Goal: Transaction & Acquisition: Purchase product/service

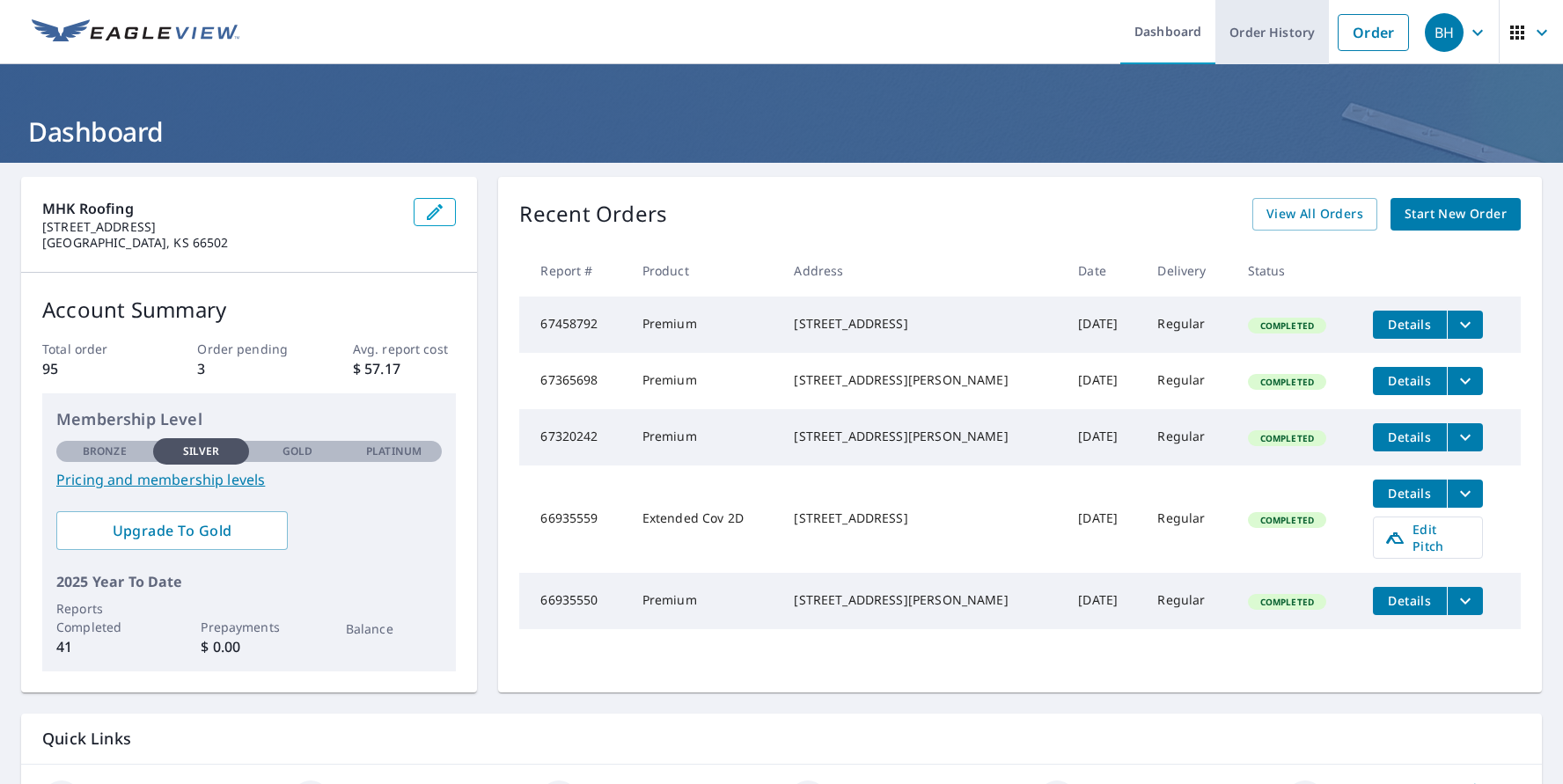
click at [1267, 36] on link "Order History" at bounding box center [1272, 32] width 113 height 64
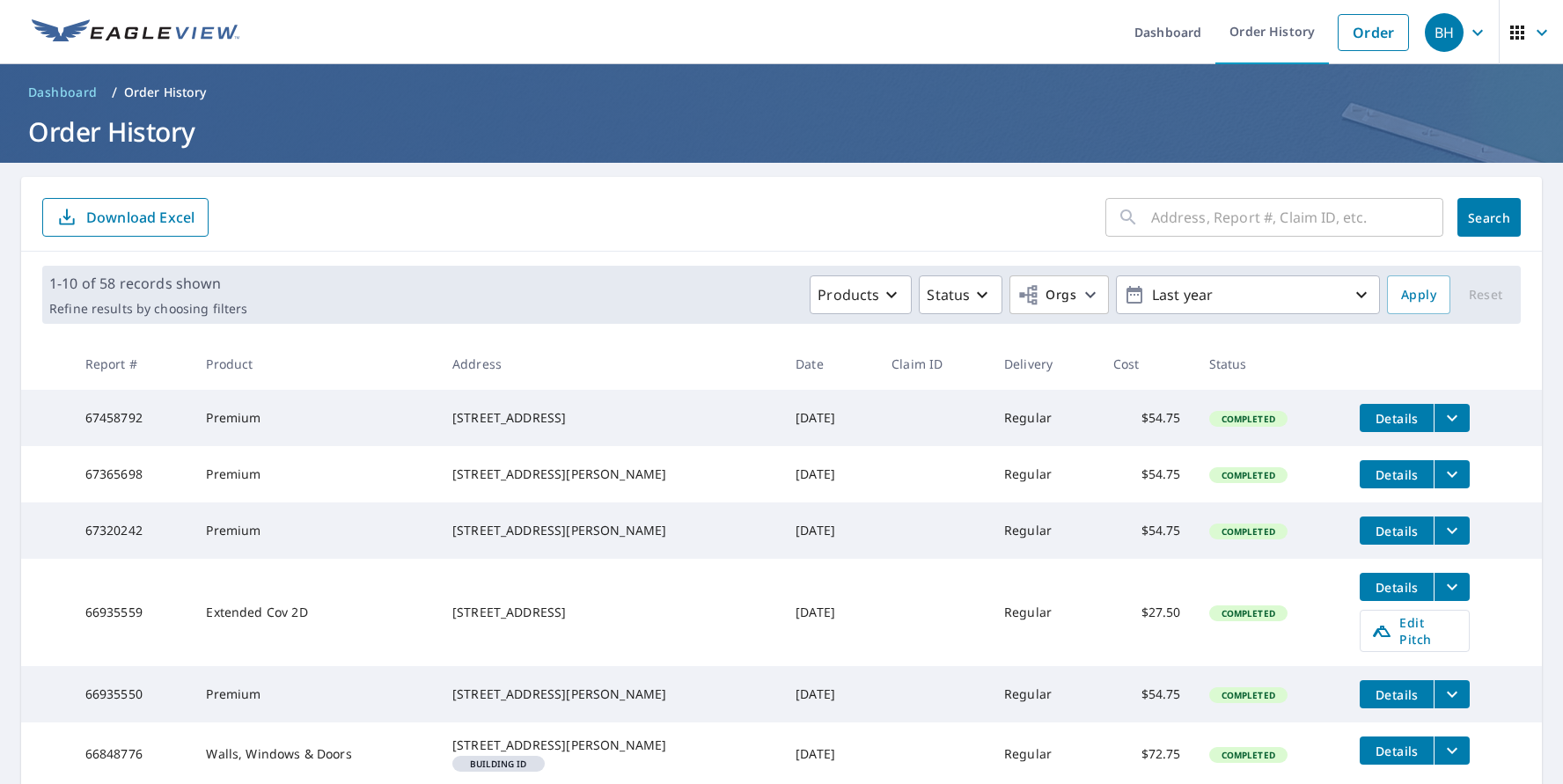
click at [258, 228] on form "​ Search Download Excel" at bounding box center [782, 217] width 1479 height 38
click at [1174, 215] on input "text" at bounding box center [1298, 217] width 292 height 49
type input "8490"
click at [1476, 217] on button "Search" at bounding box center [1489, 217] width 63 height 38
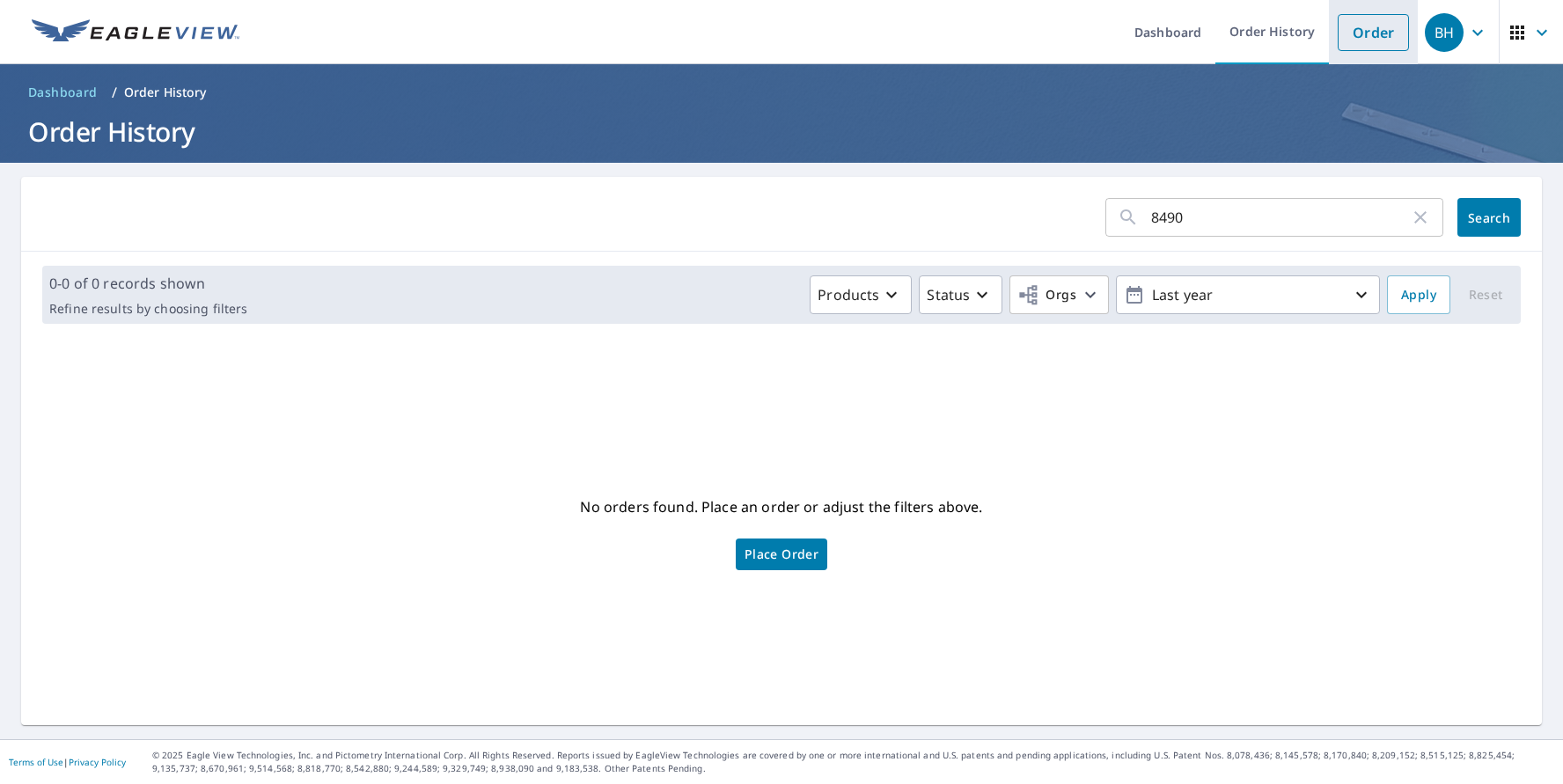
click at [1338, 32] on link "Order" at bounding box center [1374, 32] width 71 height 37
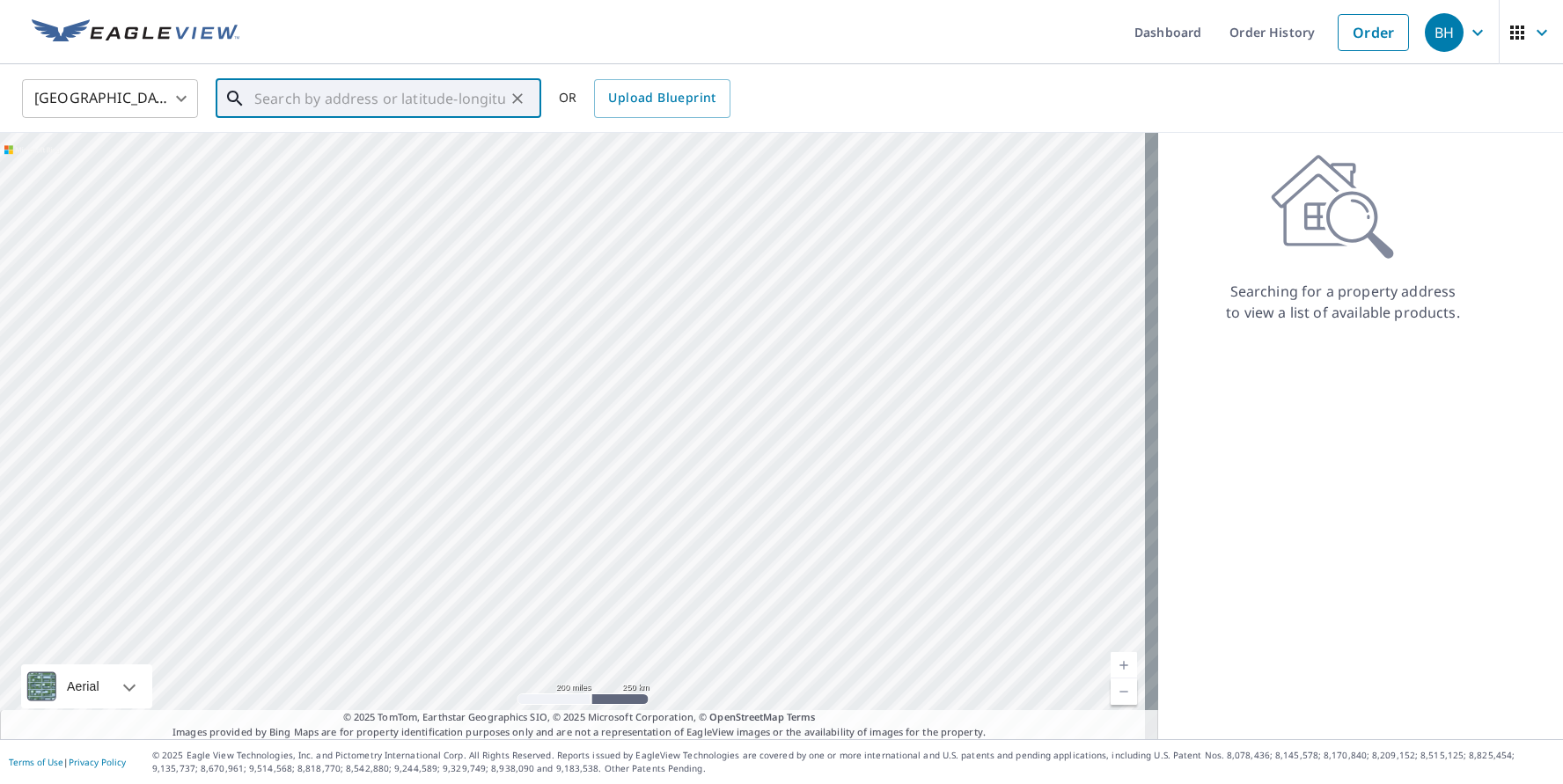
click at [307, 106] on input "text" at bounding box center [379, 99] width 250 height 49
click at [311, 148] on span "[STREET_ADDRESS]" at bounding box center [388, 149] width 276 height 21
type input "[STREET_ADDRESS][PERSON_NAME]"
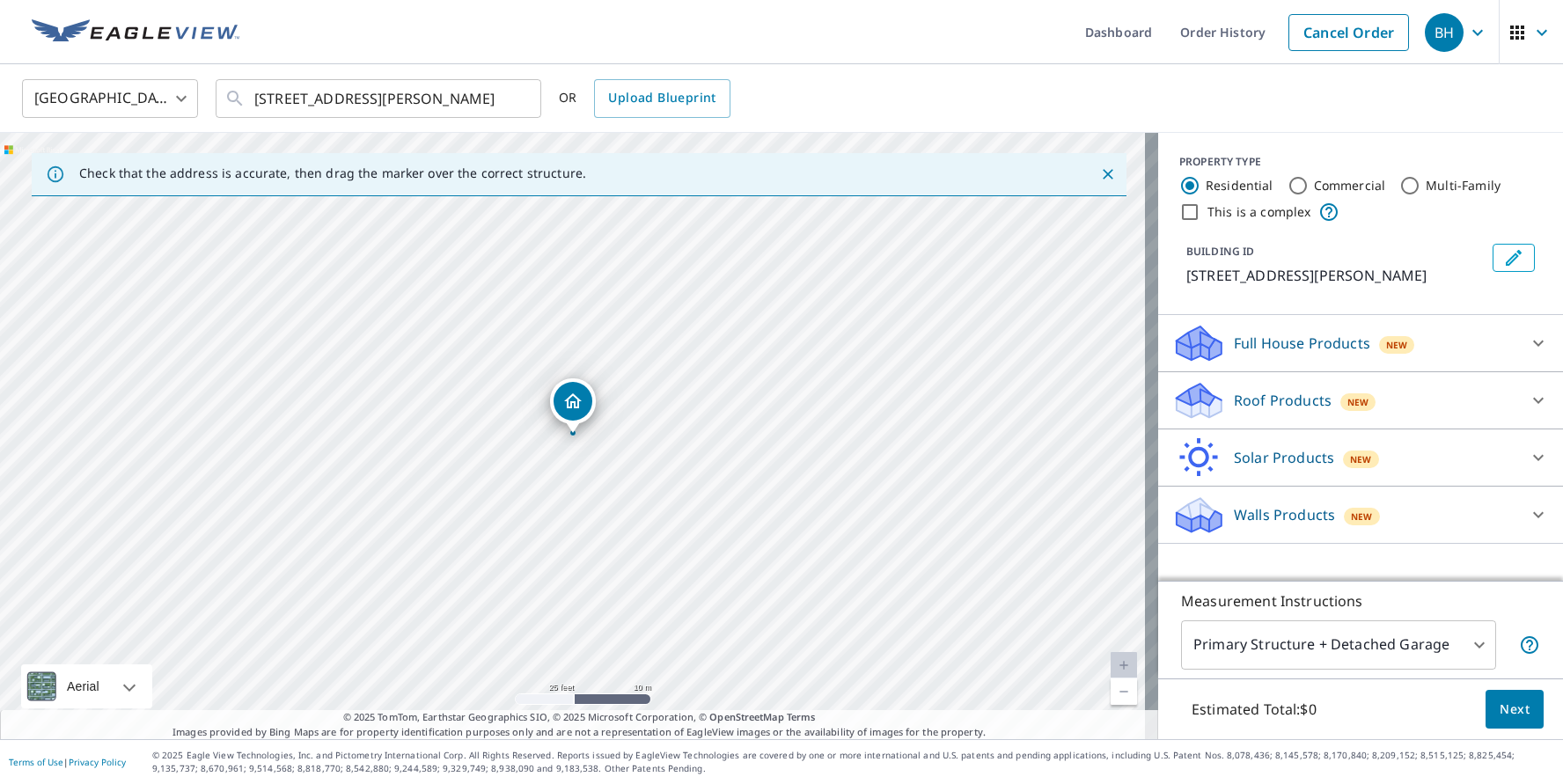
click at [1283, 405] on p "Roof Products" at bounding box center [1282, 400] width 98 height 21
click at [1224, 457] on div "Premium $27.5 - $81.25" at bounding box center [1361, 445] width 377 height 49
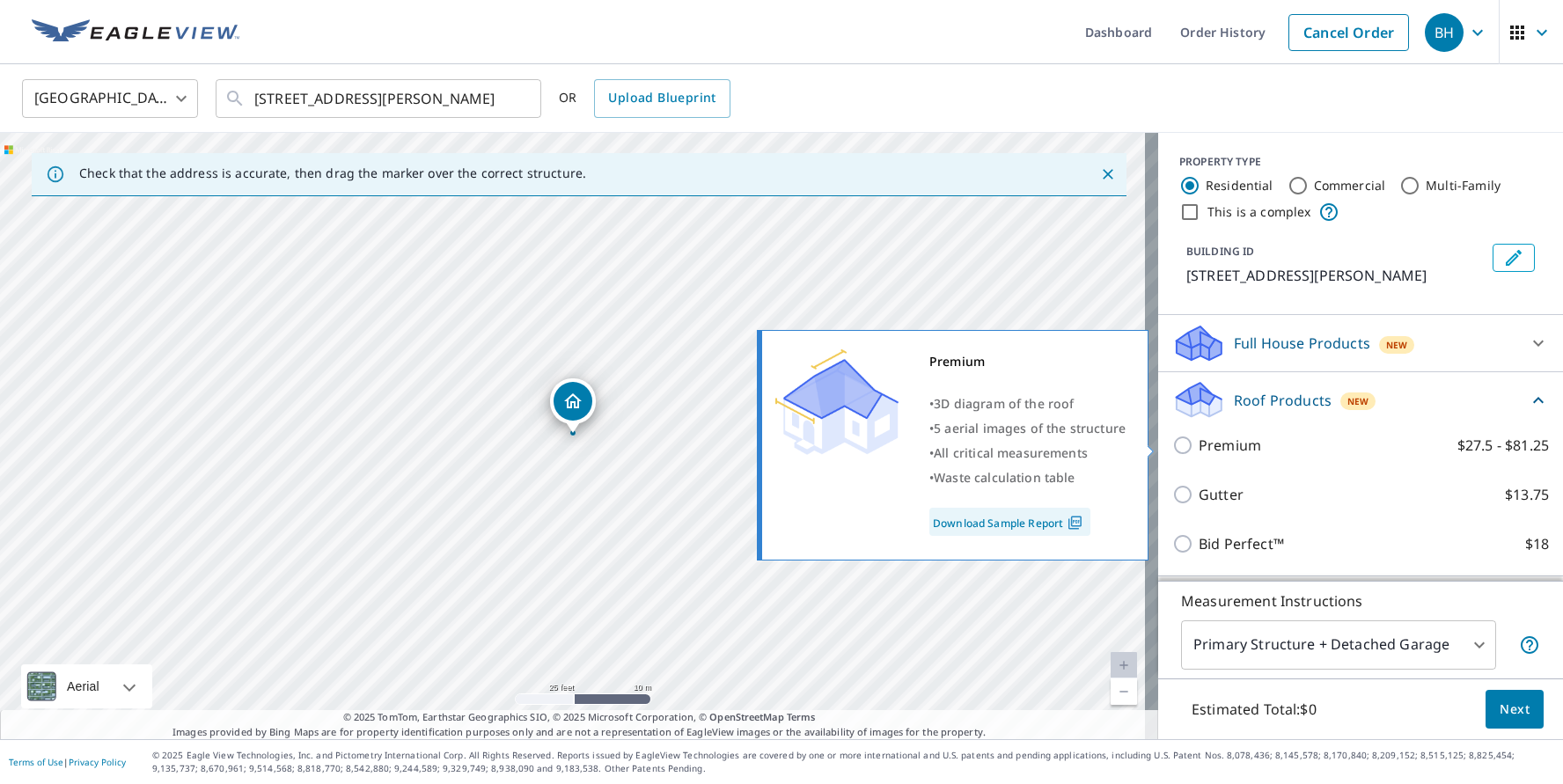
click at [1224, 449] on p "Premium" at bounding box center [1230, 445] width 62 height 21
click at [1199, 449] on input "Premium $27.5 - $81.25" at bounding box center [1186, 445] width 27 height 21
checkbox input "true"
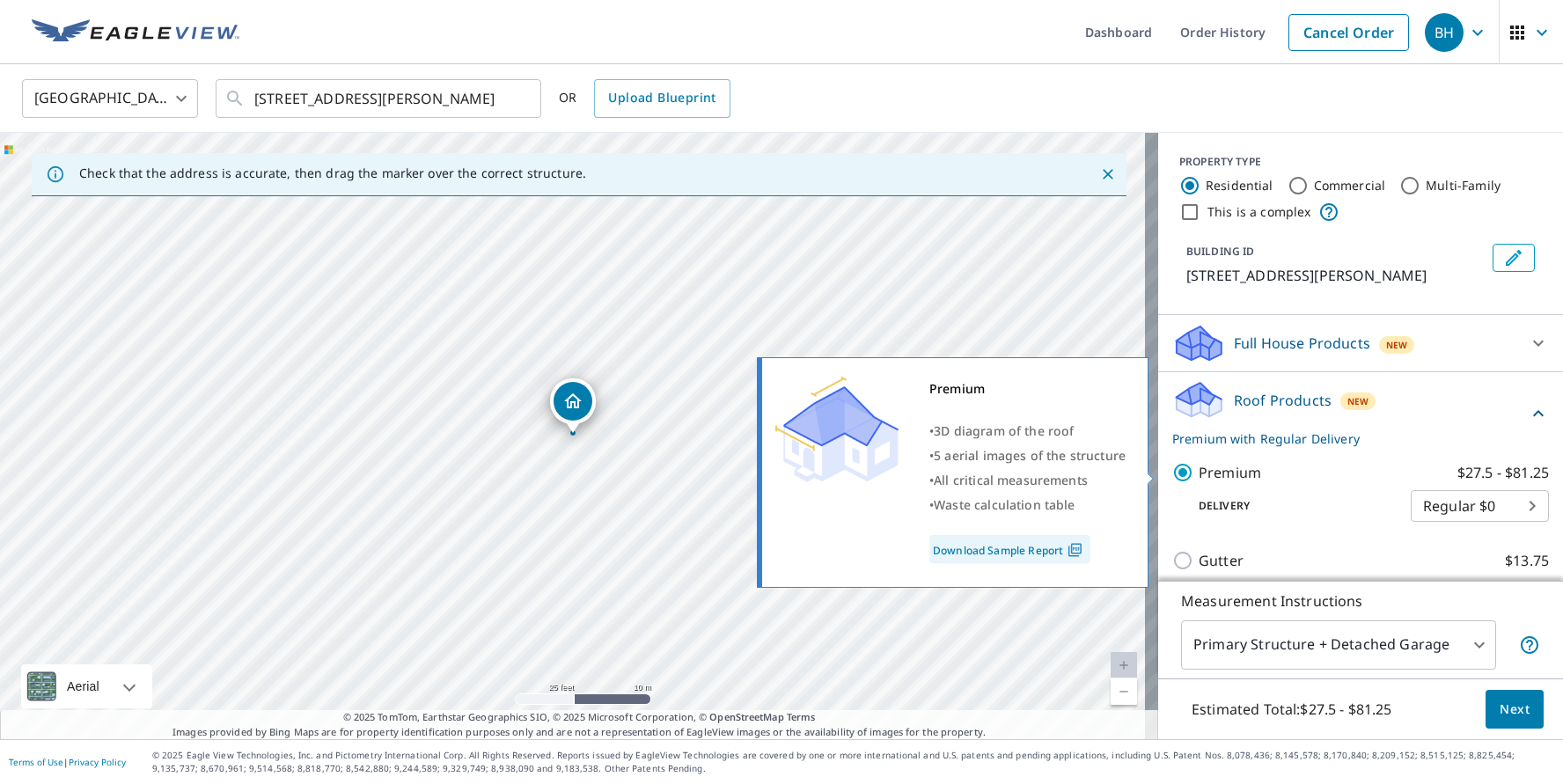
scroll to position [176, 0]
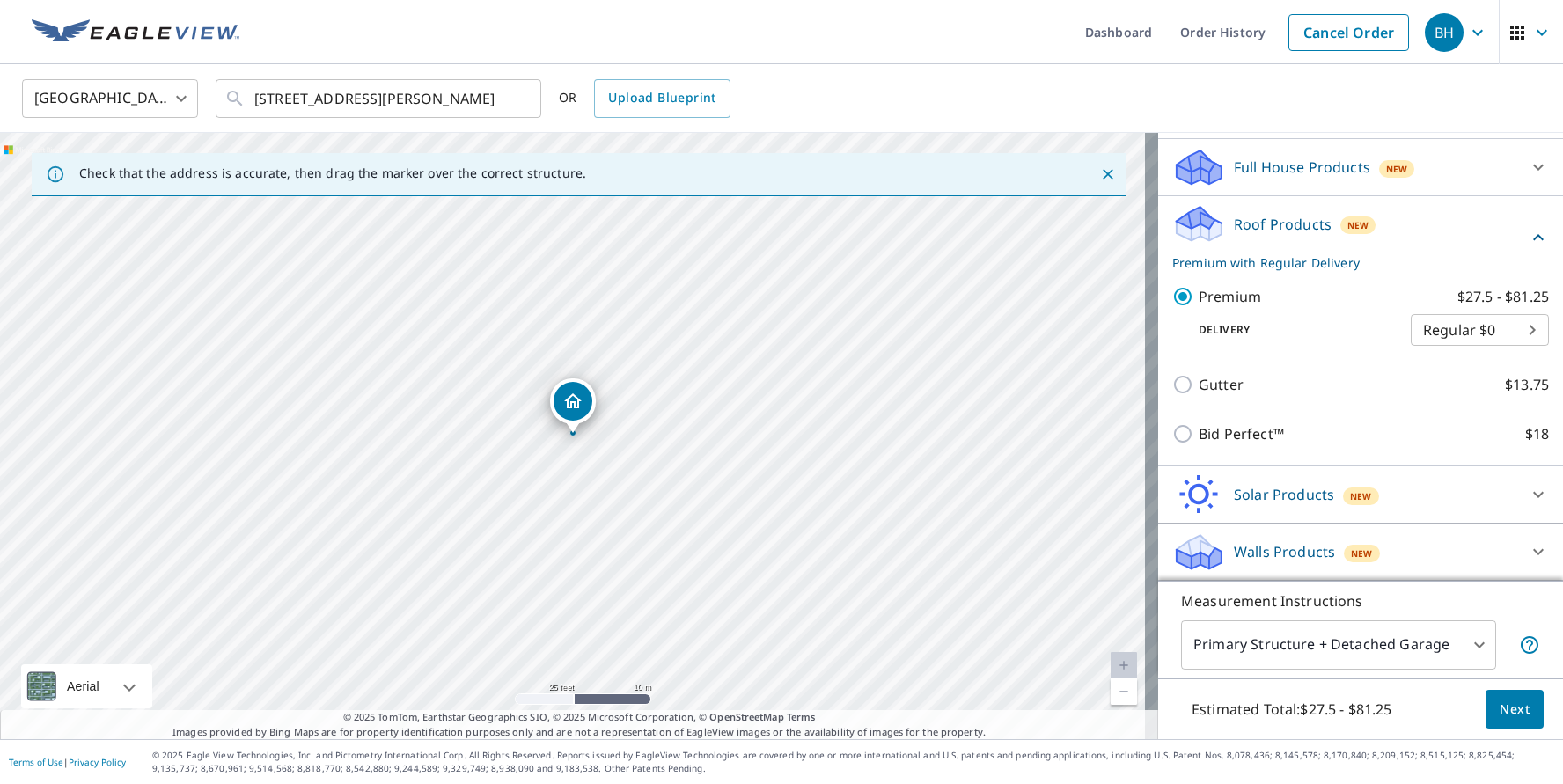
click at [1463, 647] on body "BH BH Dashboard Order History Cancel Order BH [GEOGRAPHIC_DATA] [GEOGRAPHIC_DAT…" at bounding box center [782, 392] width 1563 height 784
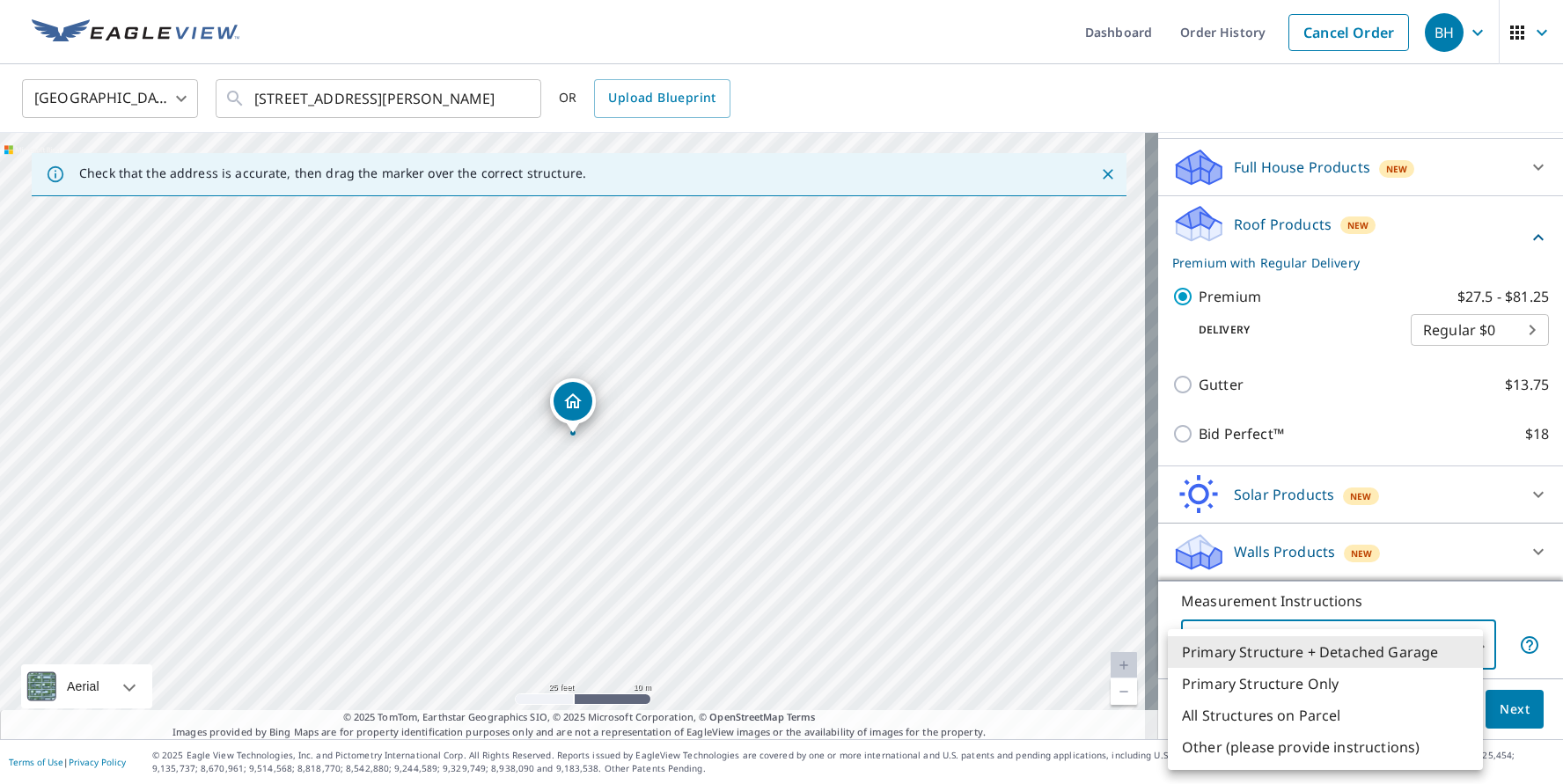
click at [1334, 686] on li "Primary Structure Only" at bounding box center [1325, 683] width 315 height 32
type input "2"
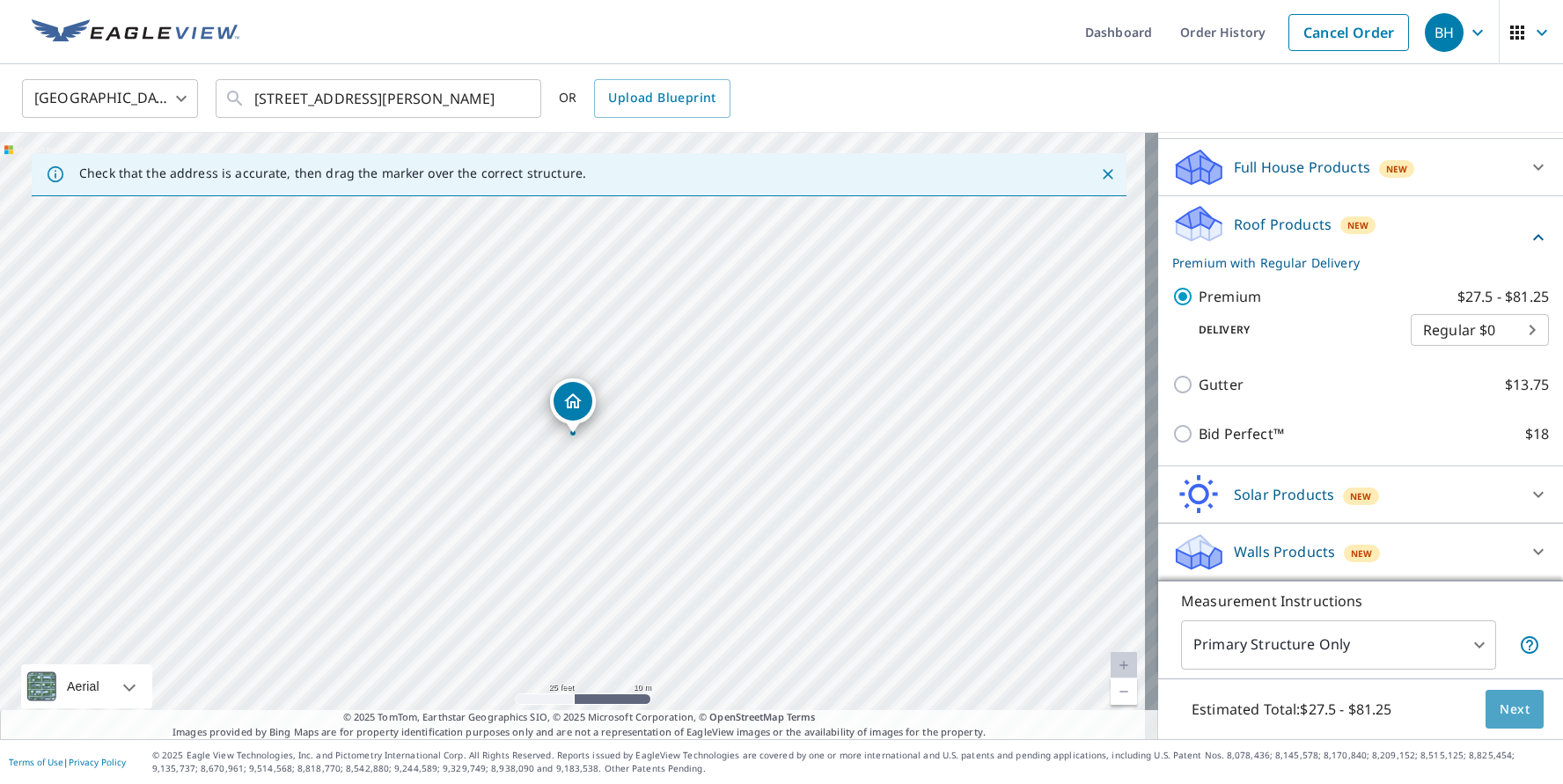
click at [1486, 715] on button "Next" at bounding box center [1515, 709] width 58 height 39
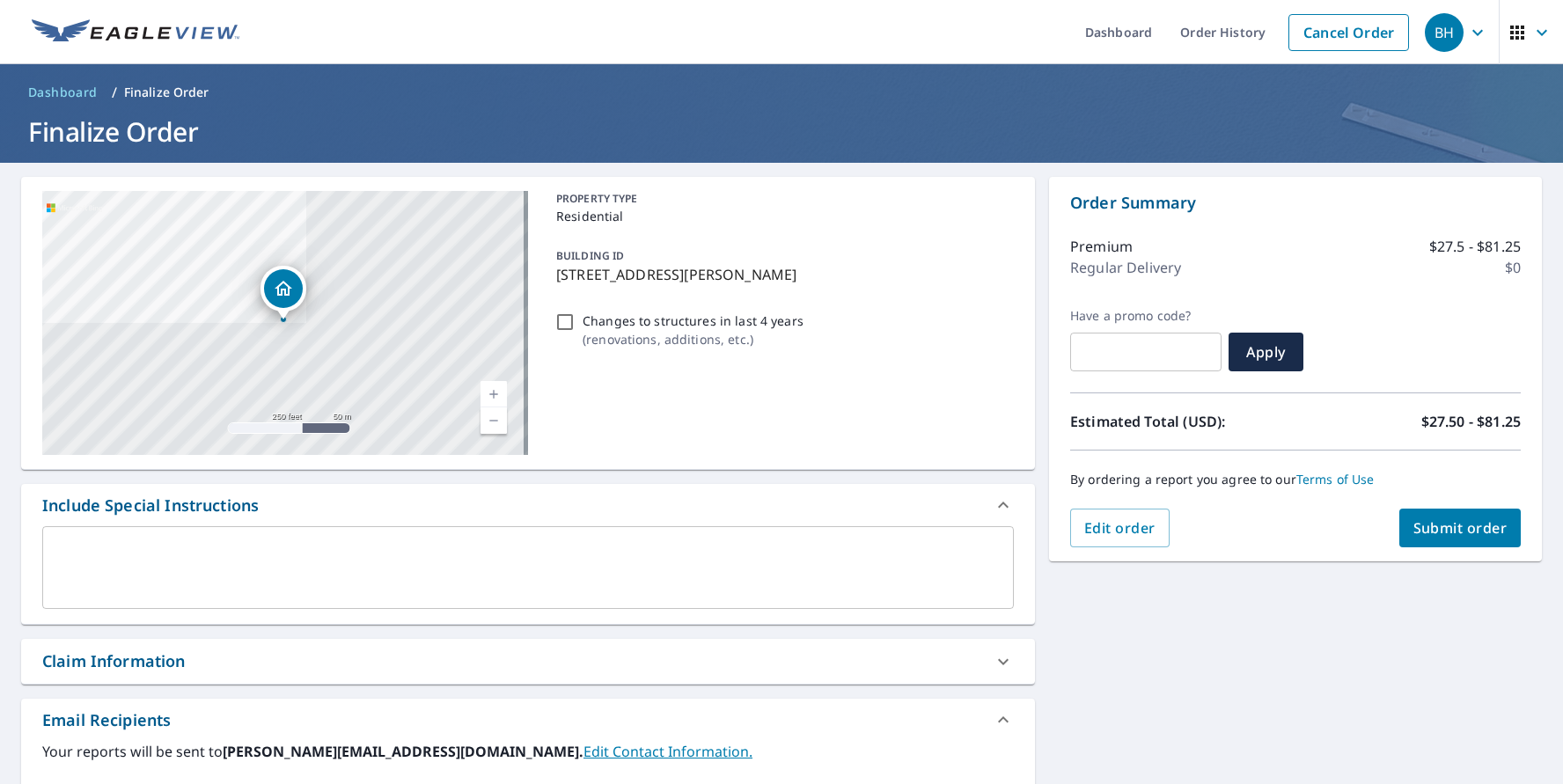
click at [1414, 528] on span "Submit order" at bounding box center [1461, 527] width 94 height 19
